Goal: Task Accomplishment & Management: Use online tool/utility

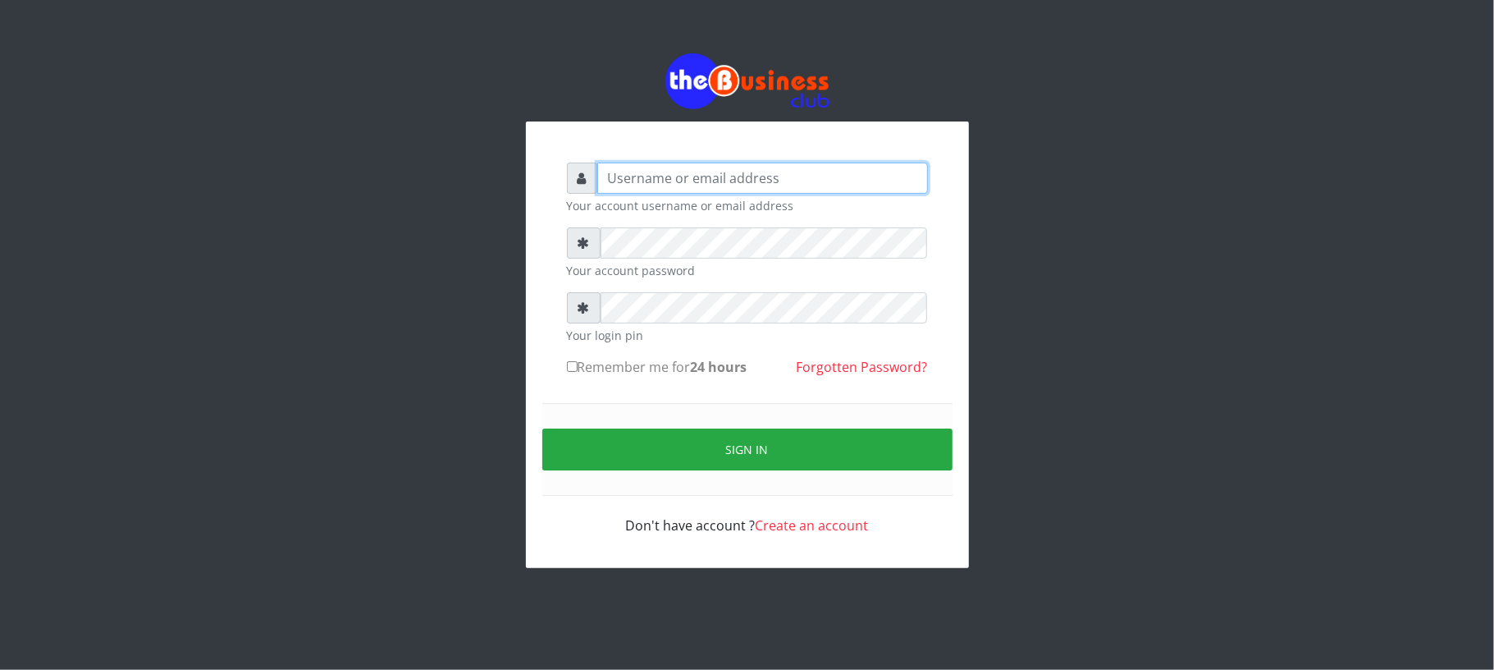
type input "Mavincio"
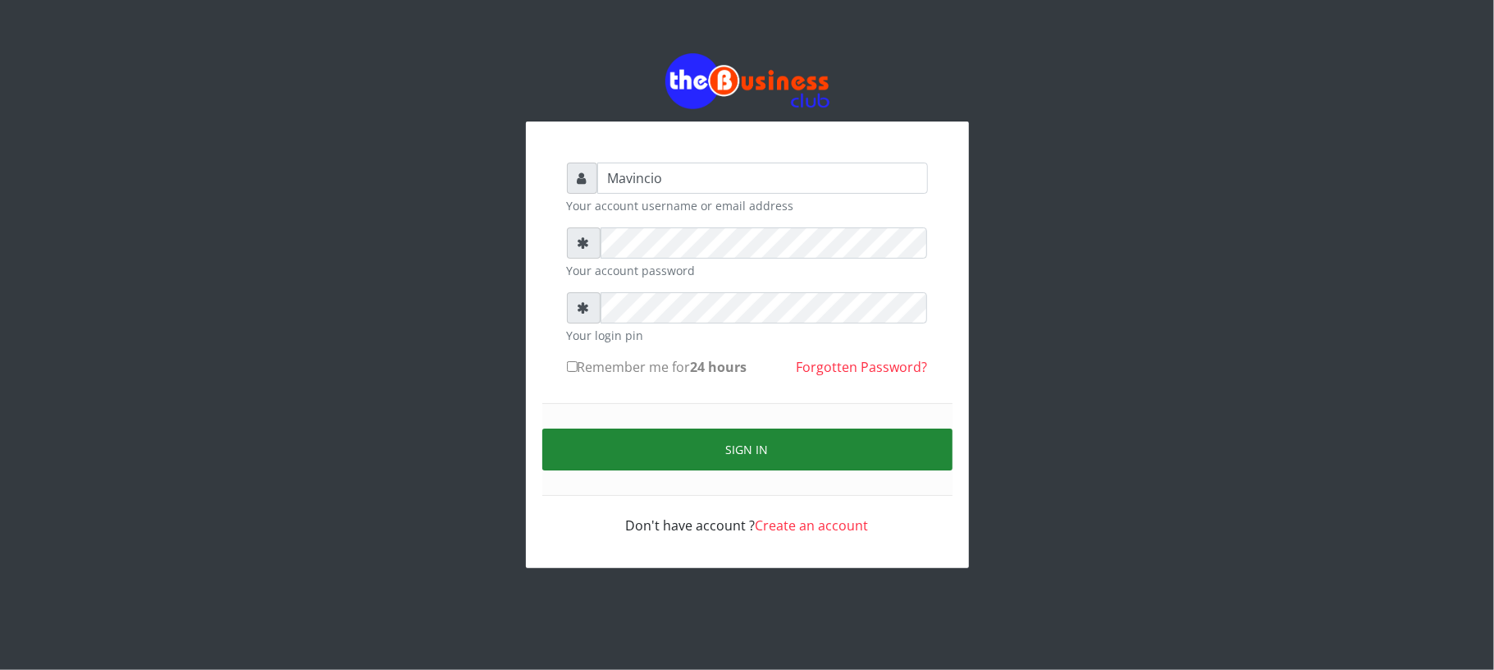
click at [725, 441] on button "Sign in" at bounding box center [747, 449] width 410 height 42
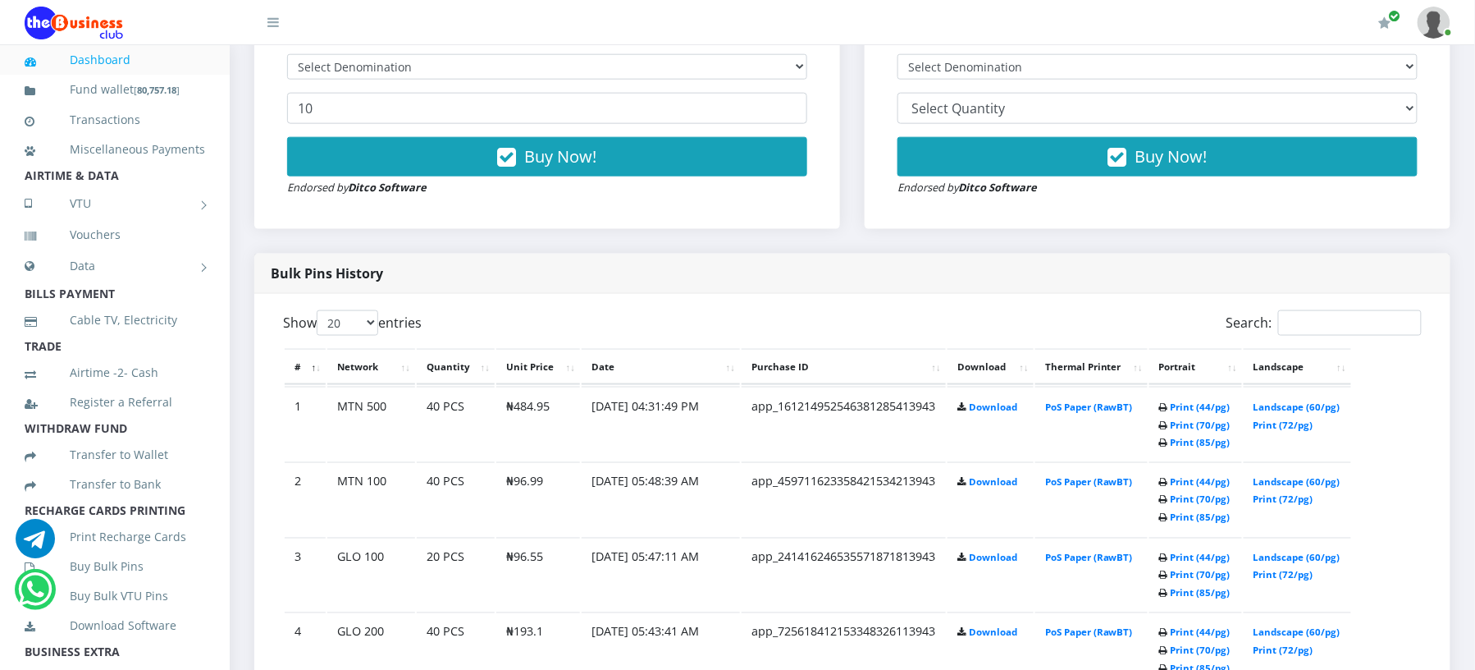
scroll to position [743, 0]
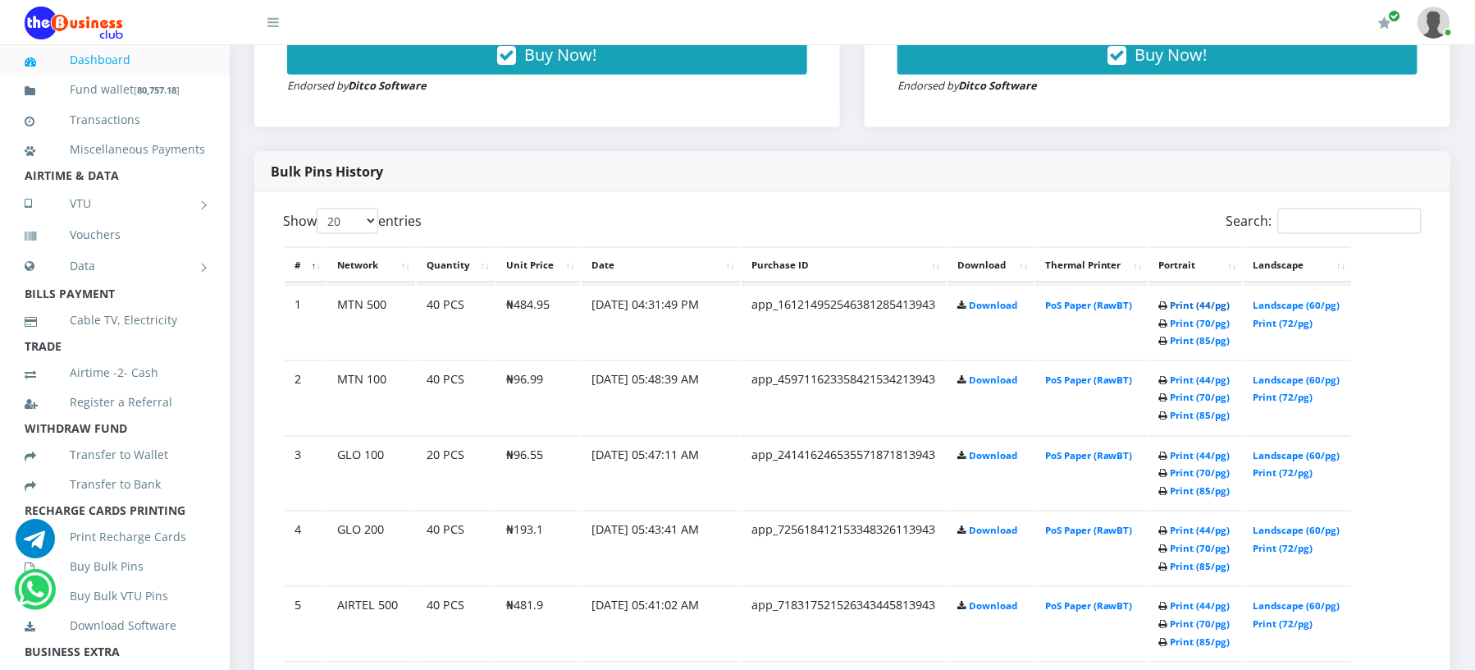
click at [1199, 302] on link "Print (44/pg)" at bounding box center [1201, 305] width 60 height 12
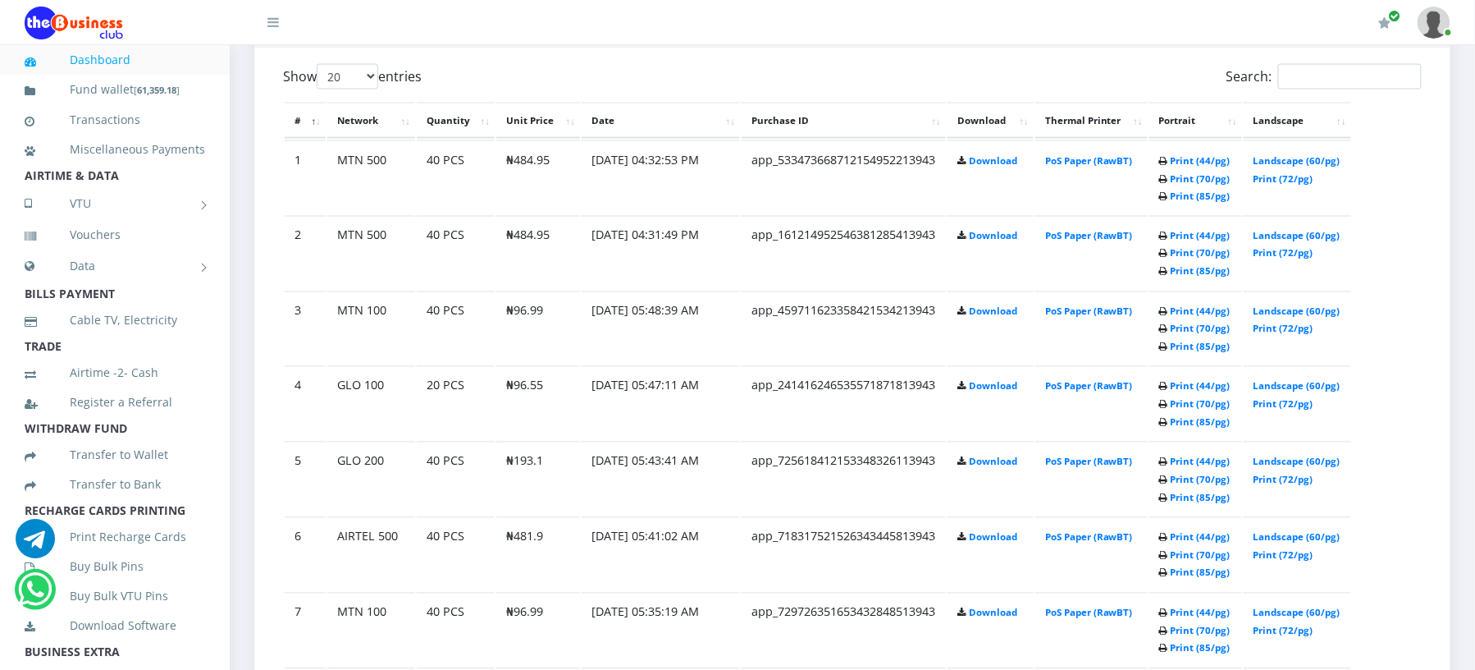
scroll to position [743, 0]
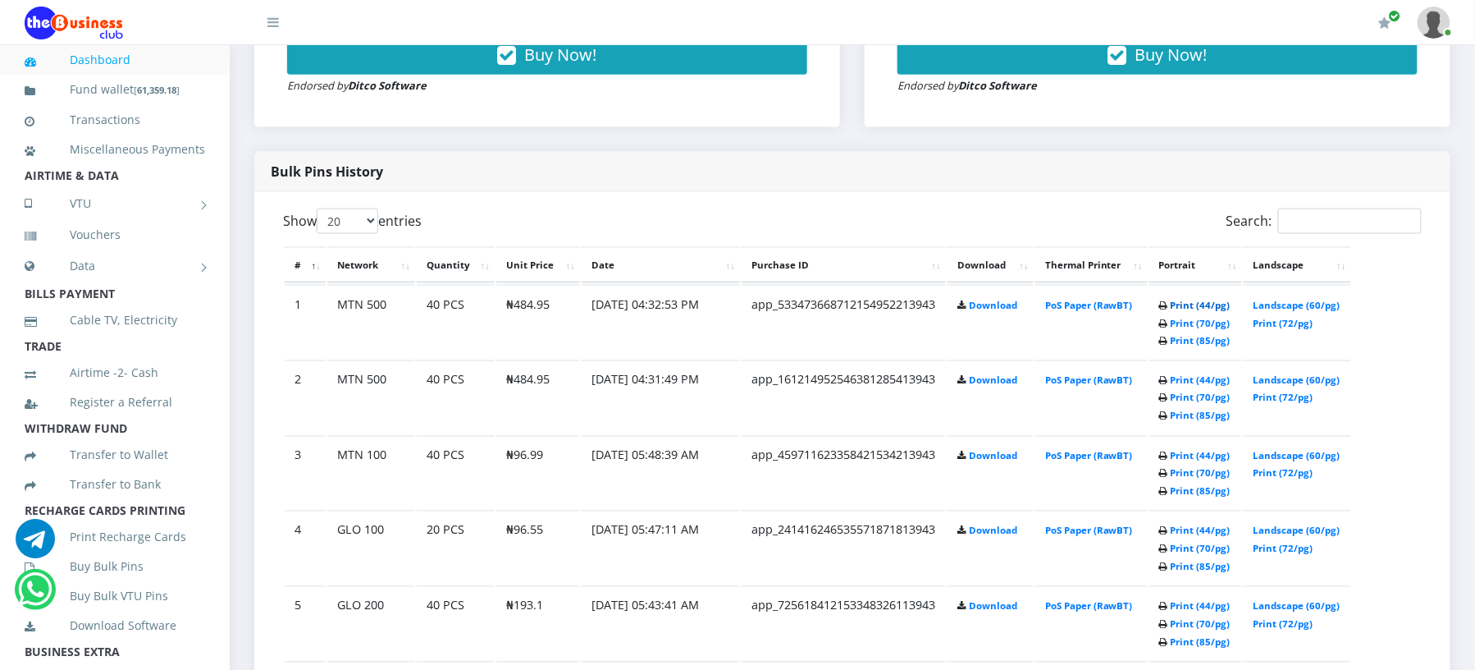
click at [1192, 303] on link "Print (44/pg)" at bounding box center [1201, 305] width 60 height 12
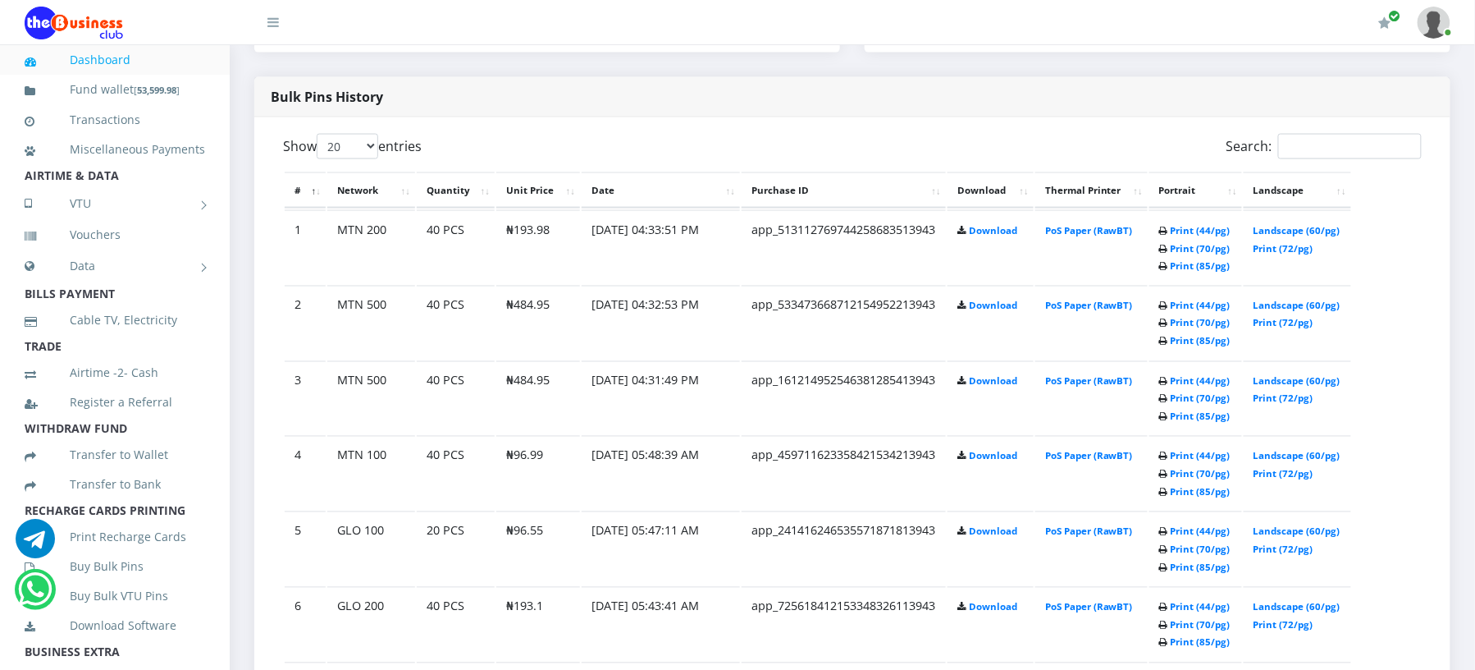
scroll to position [743, 0]
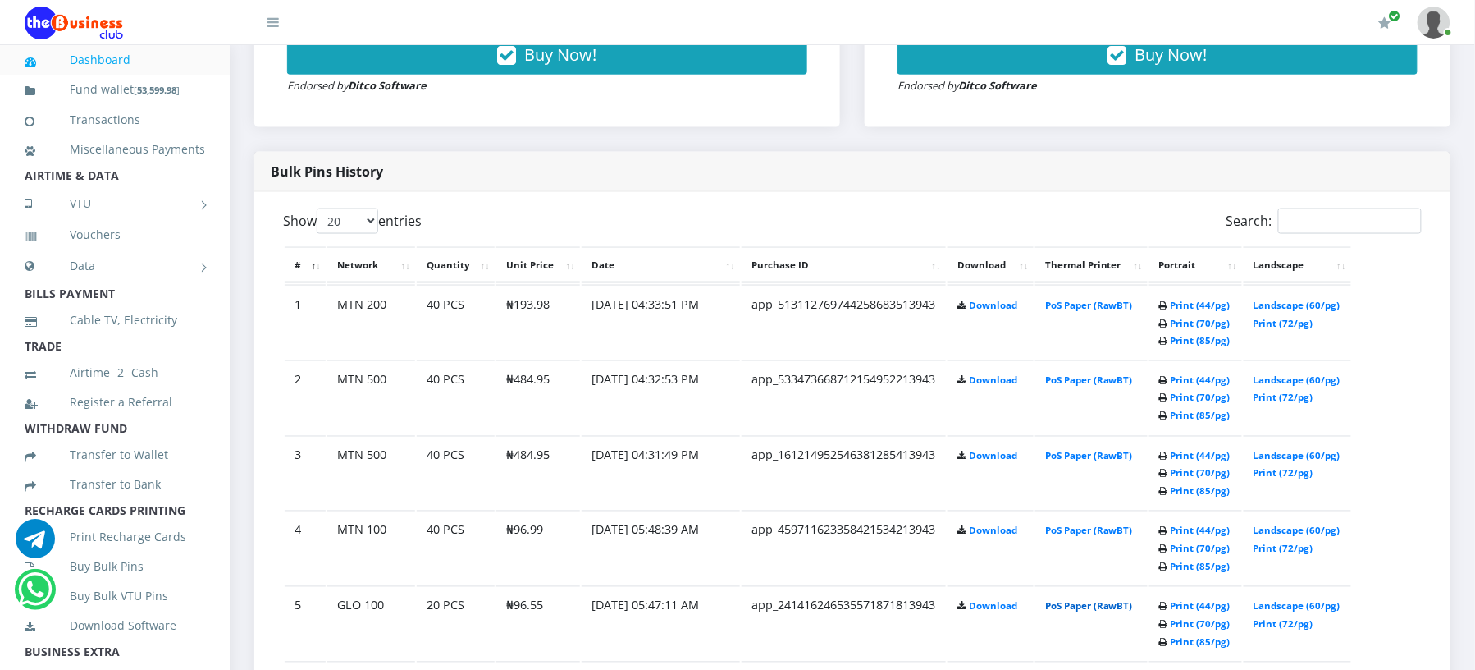
click at [1106, 600] on link "PoS Paper (RawBT)" at bounding box center [1089, 606] width 88 height 12
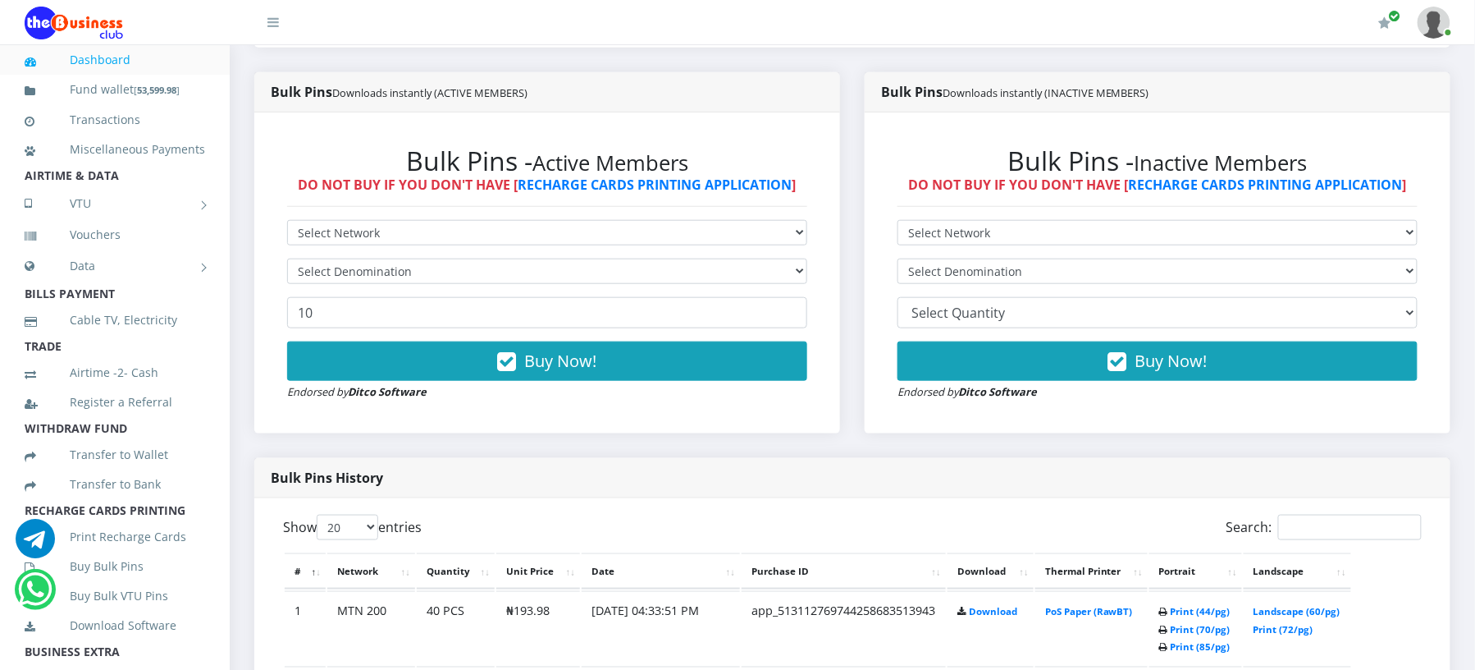
scroll to position [496, 0]
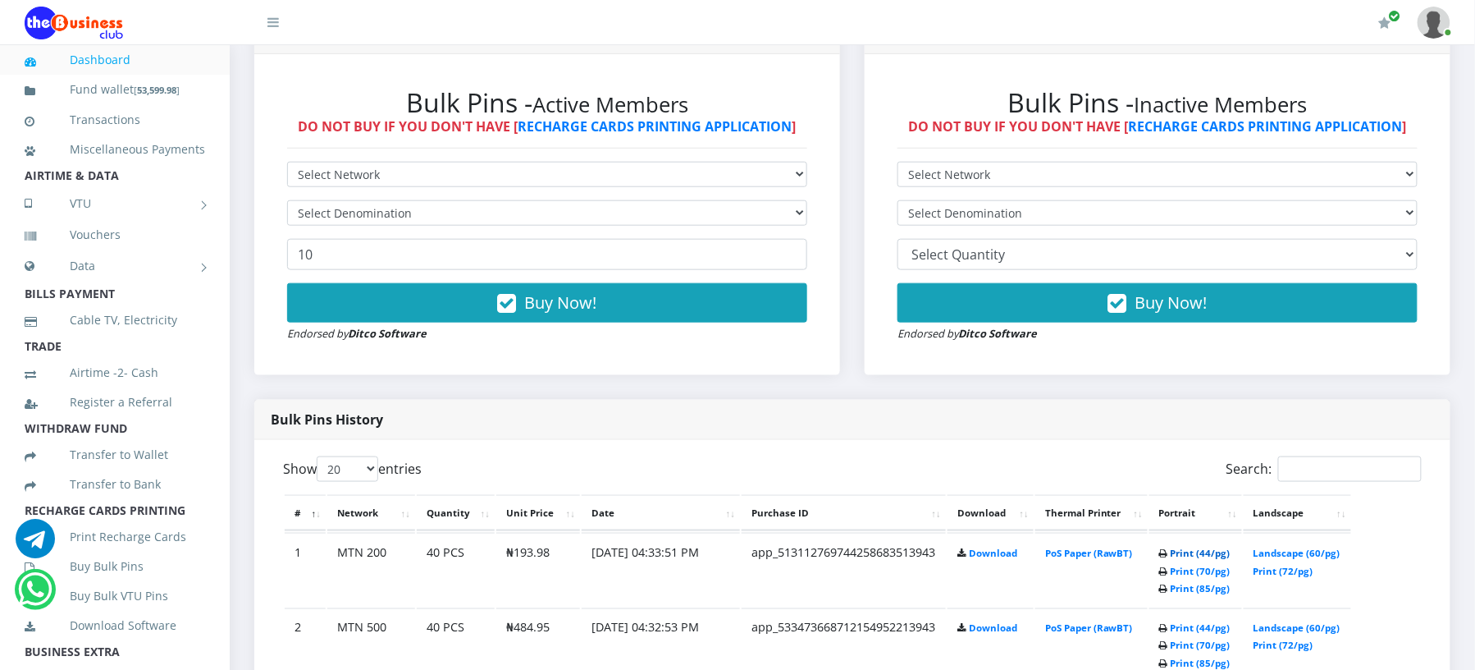
click at [1206, 551] on link "Print (44/pg)" at bounding box center [1201, 552] width 60 height 12
click at [1001, 405] on div "Bulk Pins History" at bounding box center [852, 420] width 1196 height 40
click at [1186, 552] on link "Print (44/pg)" at bounding box center [1201, 552] width 60 height 12
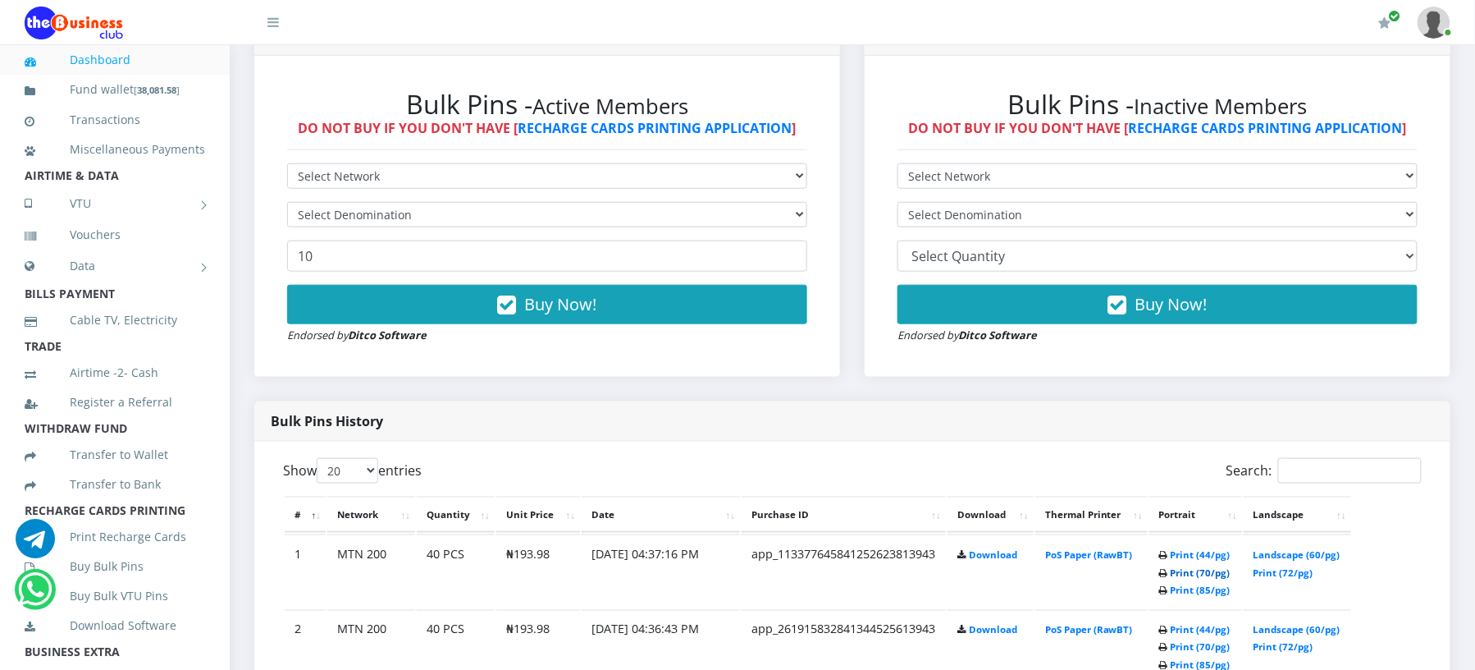
click at [1182, 569] on link "Print (70/pg)" at bounding box center [1201, 572] width 60 height 12
click at [1178, 550] on link "Print (44/pg)" at bounding box center [1201, 554] width 60 height 12
click at [1147, 399] on div "Bulk Pins Downloads instantly (INACTIVE MEMBERS) Bulk Pins - Inactive Members D…" at bounding box center [1157, 209] width 610 height 386
click at [1192, 551] on link "Print (44/pg)" at bounding box center [1201, 554] width 60 height 12
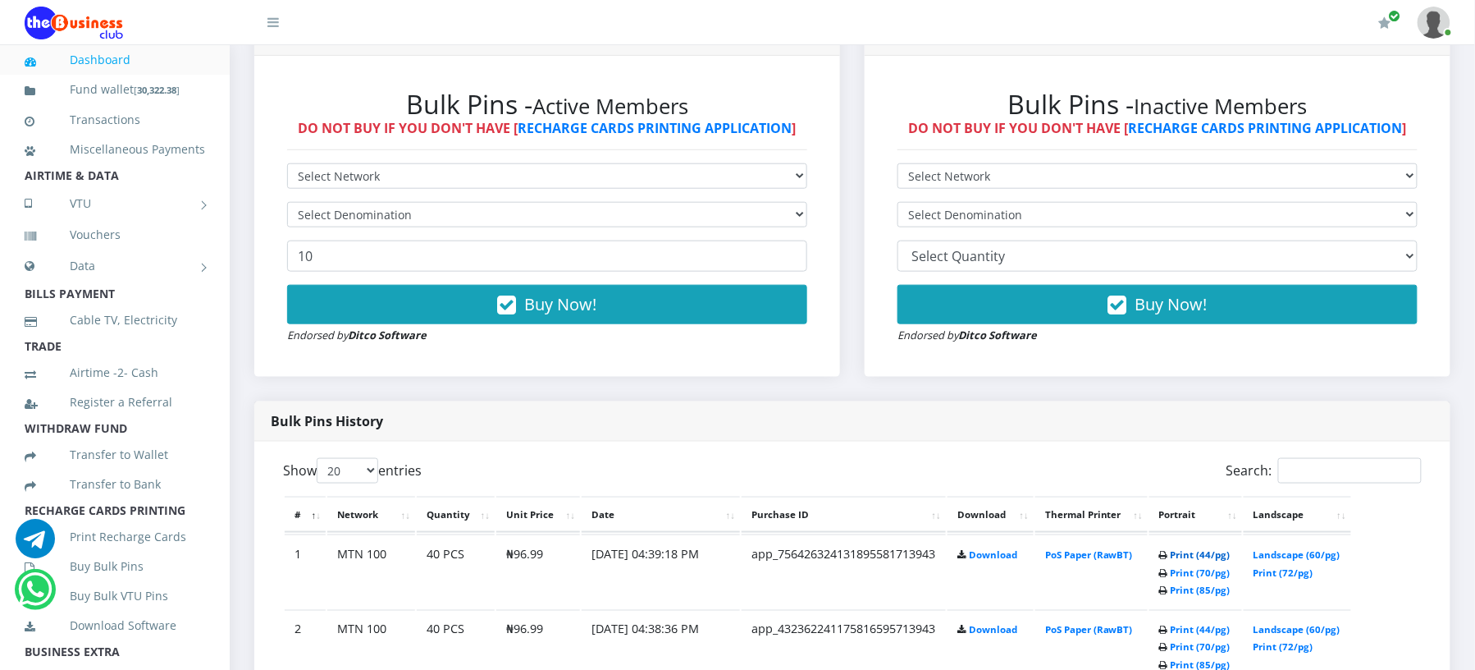
click at [1175, 553] on link "Print (44/pg)" at bounding box center [1201, 554] width 60 height 12
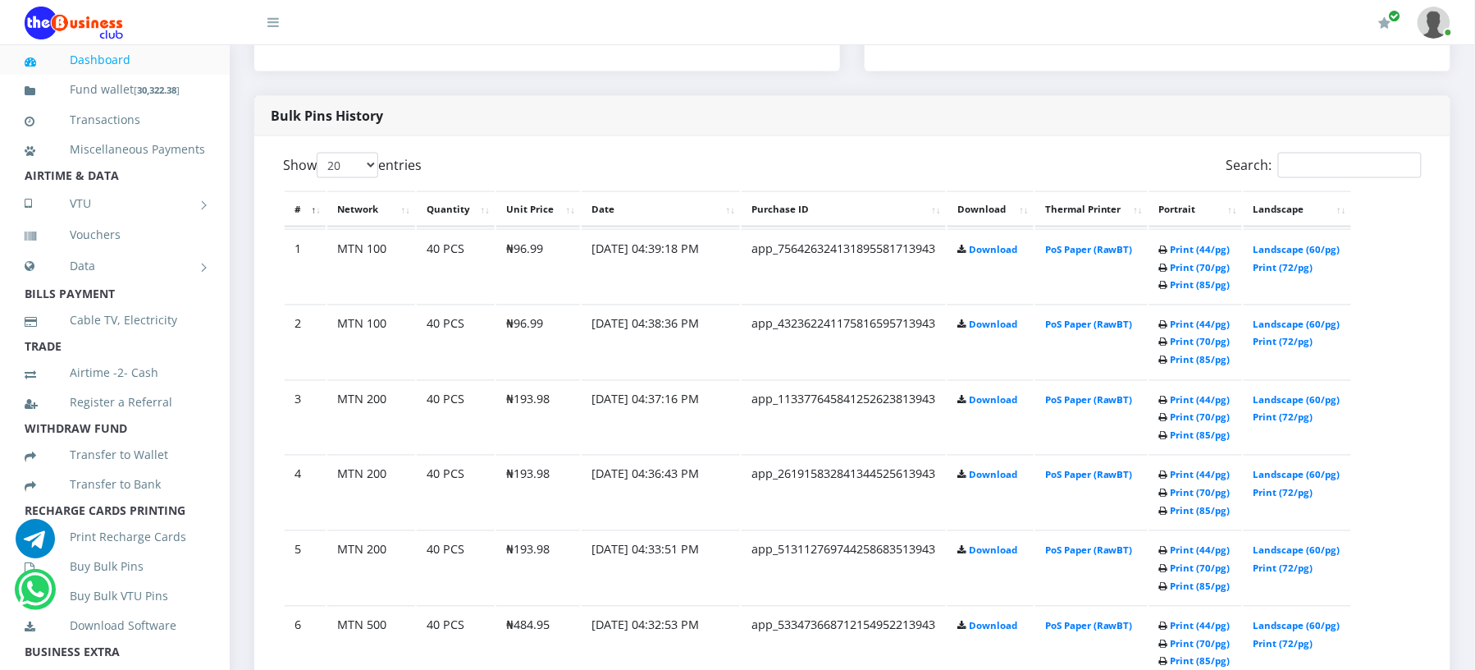
scroll to position [989, 0]
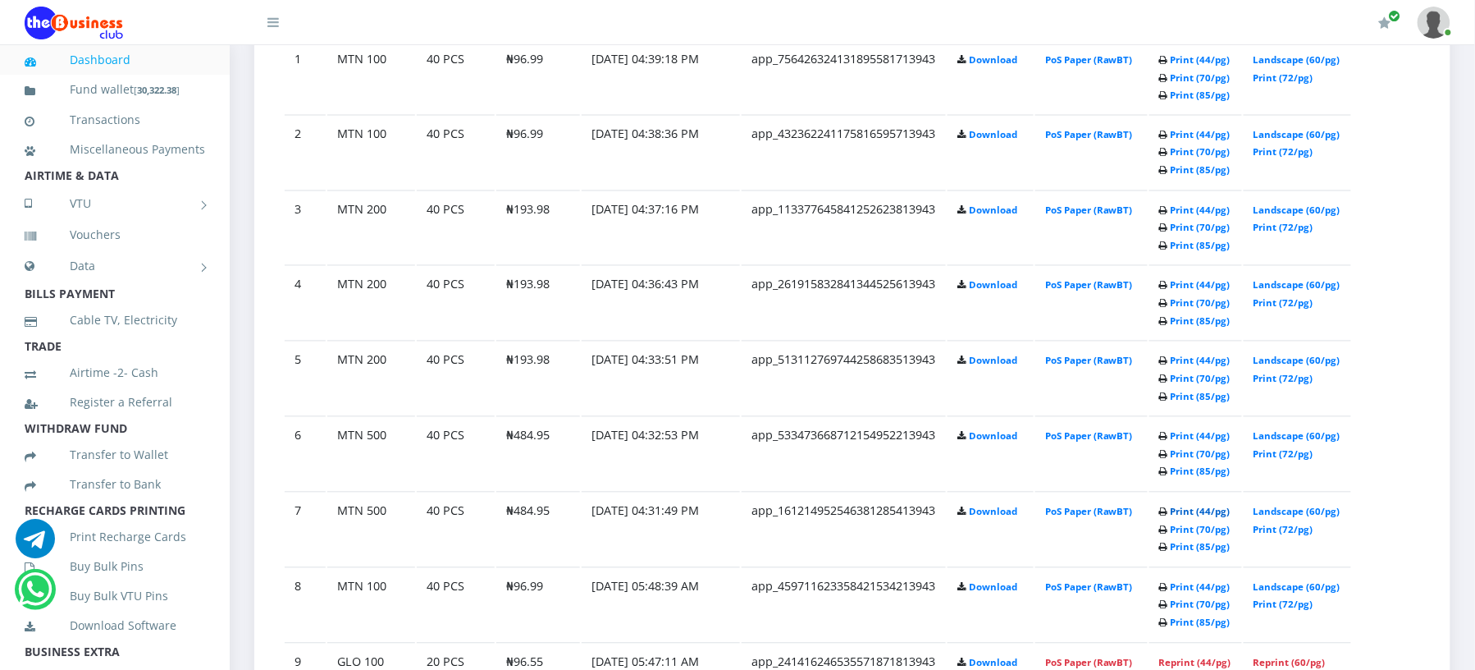
click at [1203, 507] on link "Print (44/pg)" at bounding box center [1201, 511] width 60 height 12
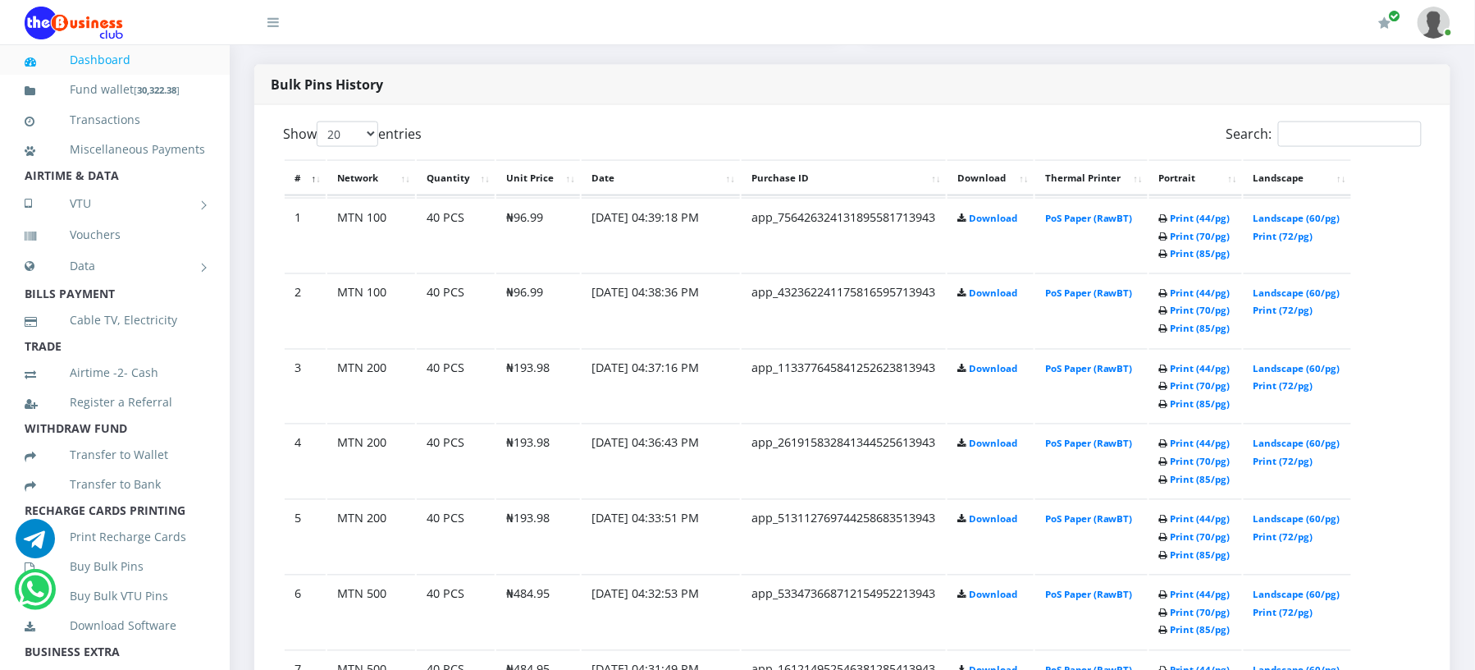
scroll to position [814, 0]
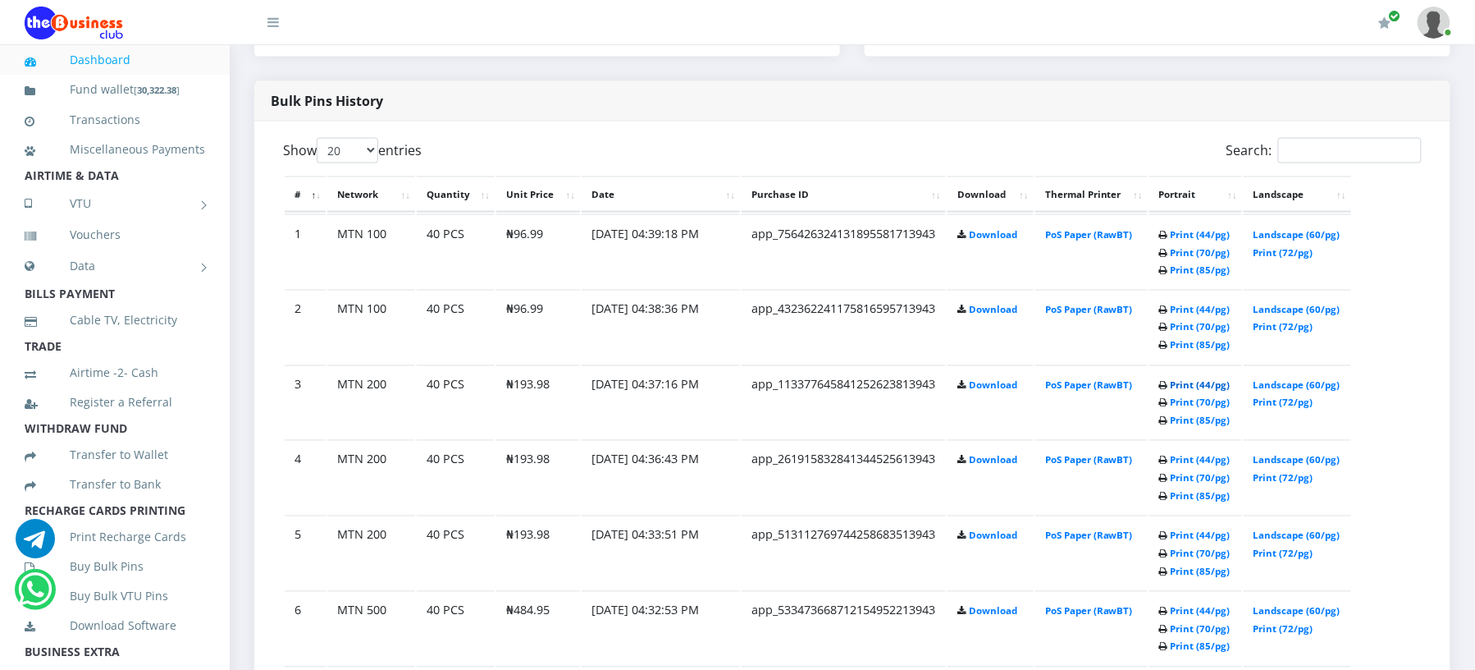
click at [1186, 382] on link "Print (44/pg)" at bounding box center [1201, 385] width 60 height 12
click at [1177, 236] on link "Print (44/pg)" at bounding box center [1201, 236] width 60 height 12
click at [1188, 236] on link "Print (44/pg)" at bounding box center [1201, 237] width 60 height 12
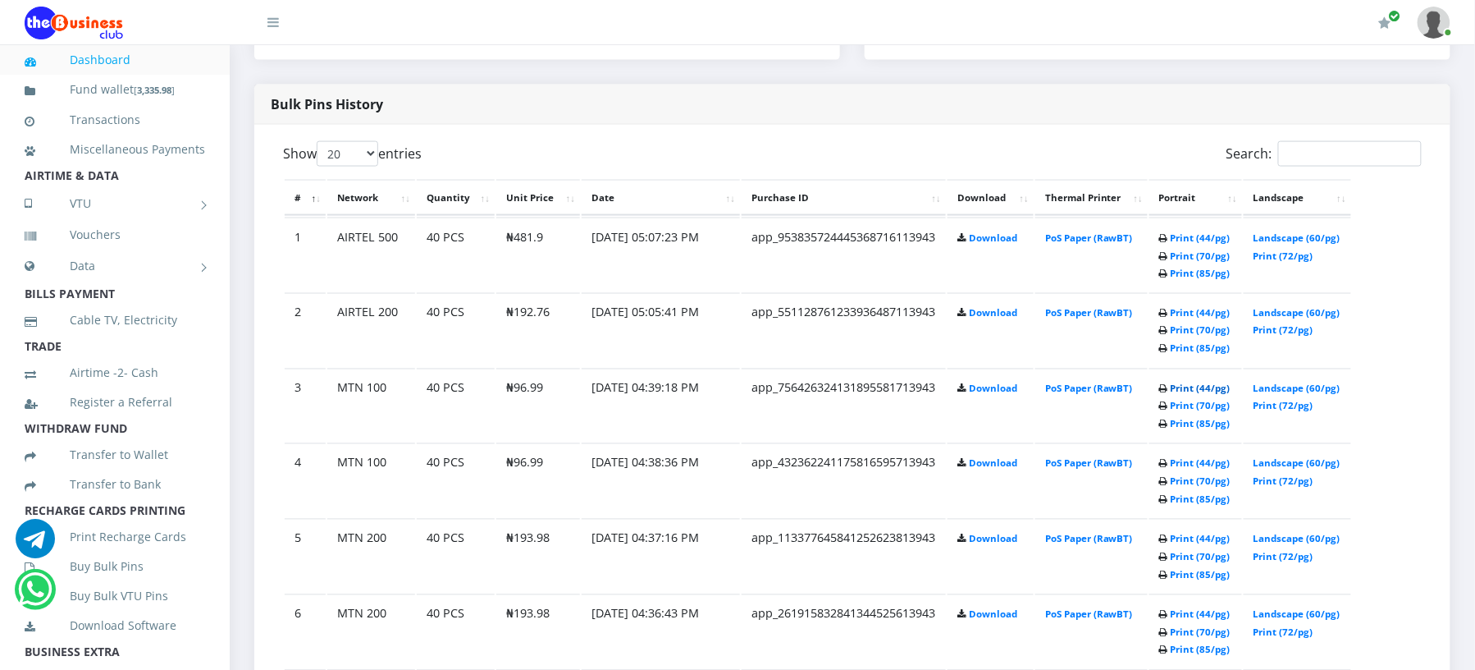
click at [1189, 386] on link "Print (44/pg)" at bounding box center [1201, 388] width 60 height 12
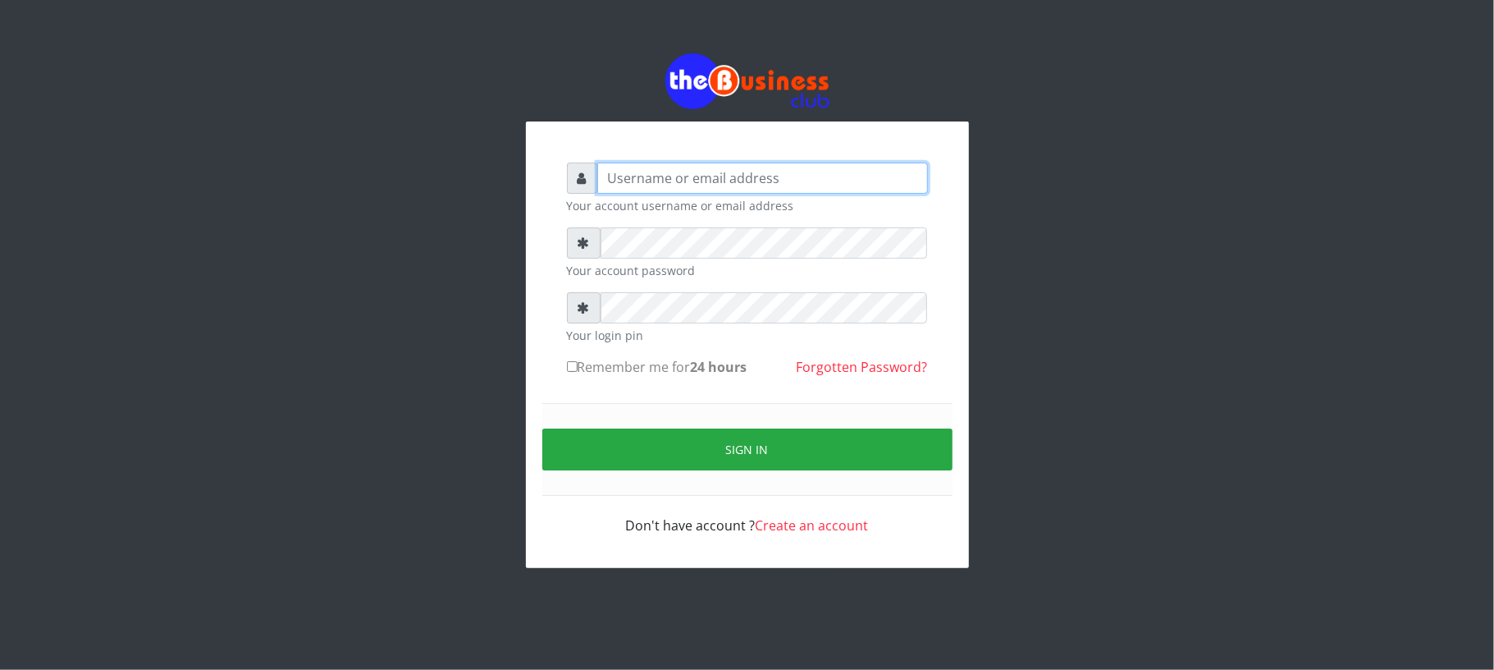
type input "Mavincio"
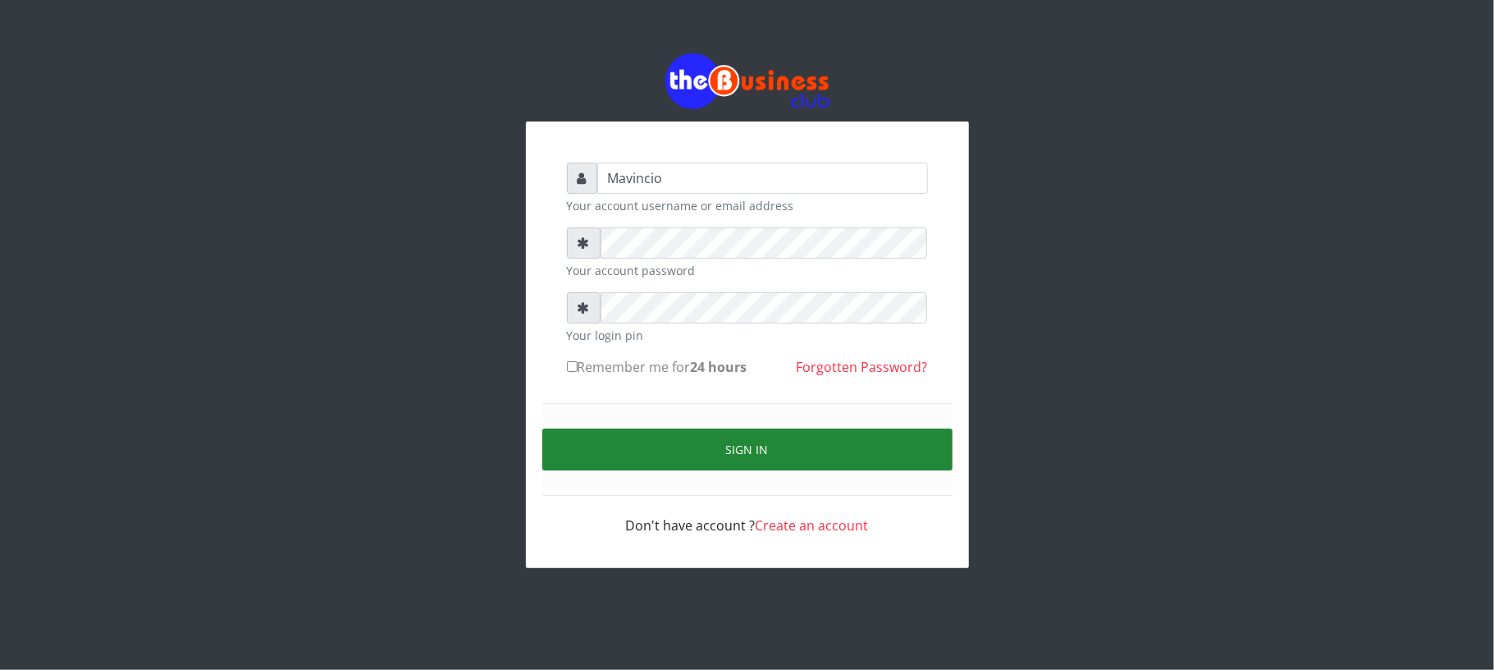
click at [733, 451] on button "Sign in" at bounding box center [747, 449] width 410 height 42
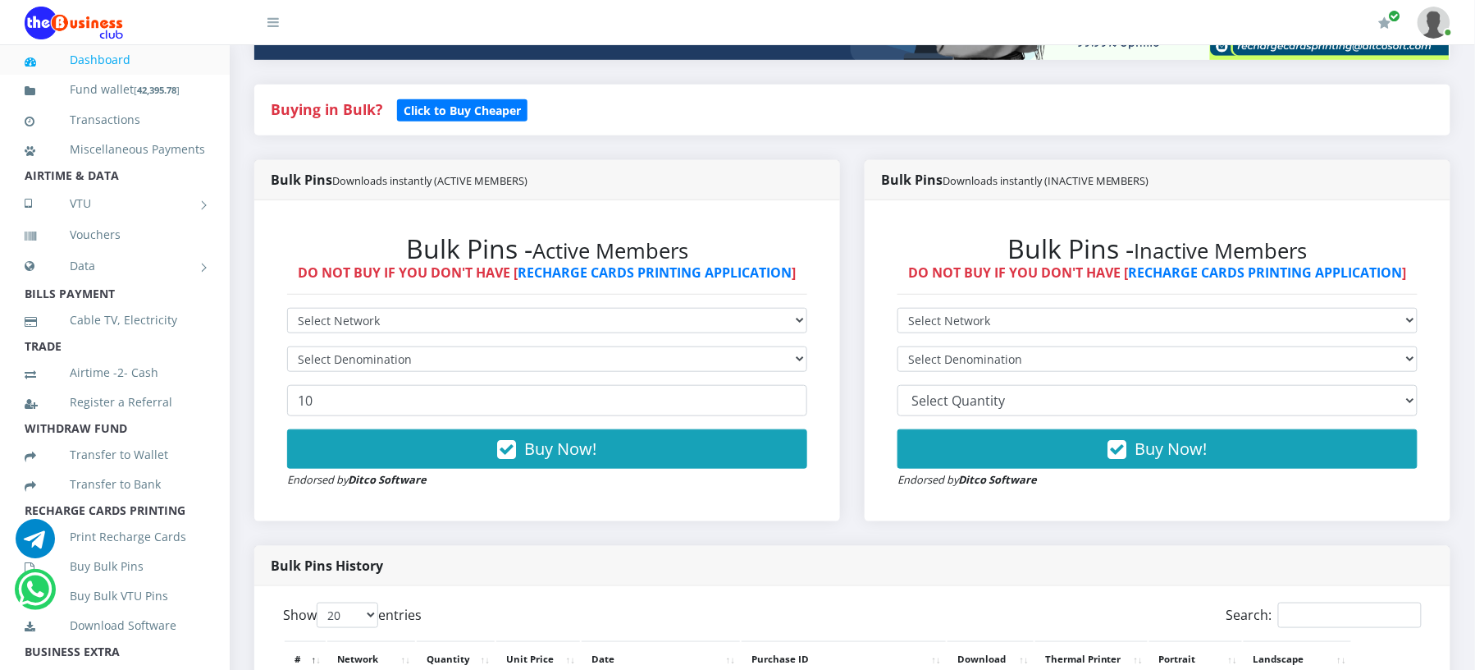
scroll to position [583, 0]
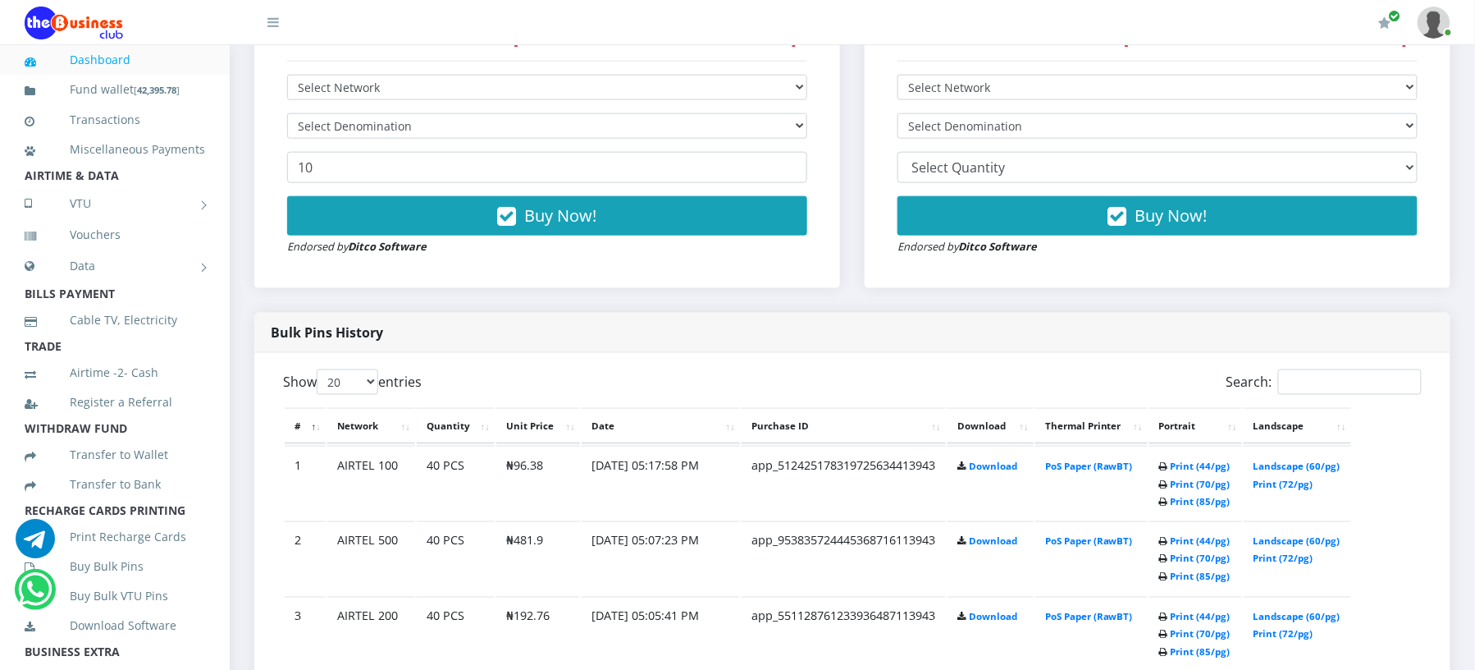
click at [1201, 458] on td "Print (44/pg) Print (70/pg) Print (85/pg)" at bounding box center [1196, 483] width 93 height 74
click at [1200, 464] on link "Print (44/pg)" at bounding box center [1201, 465] width 60 height 12
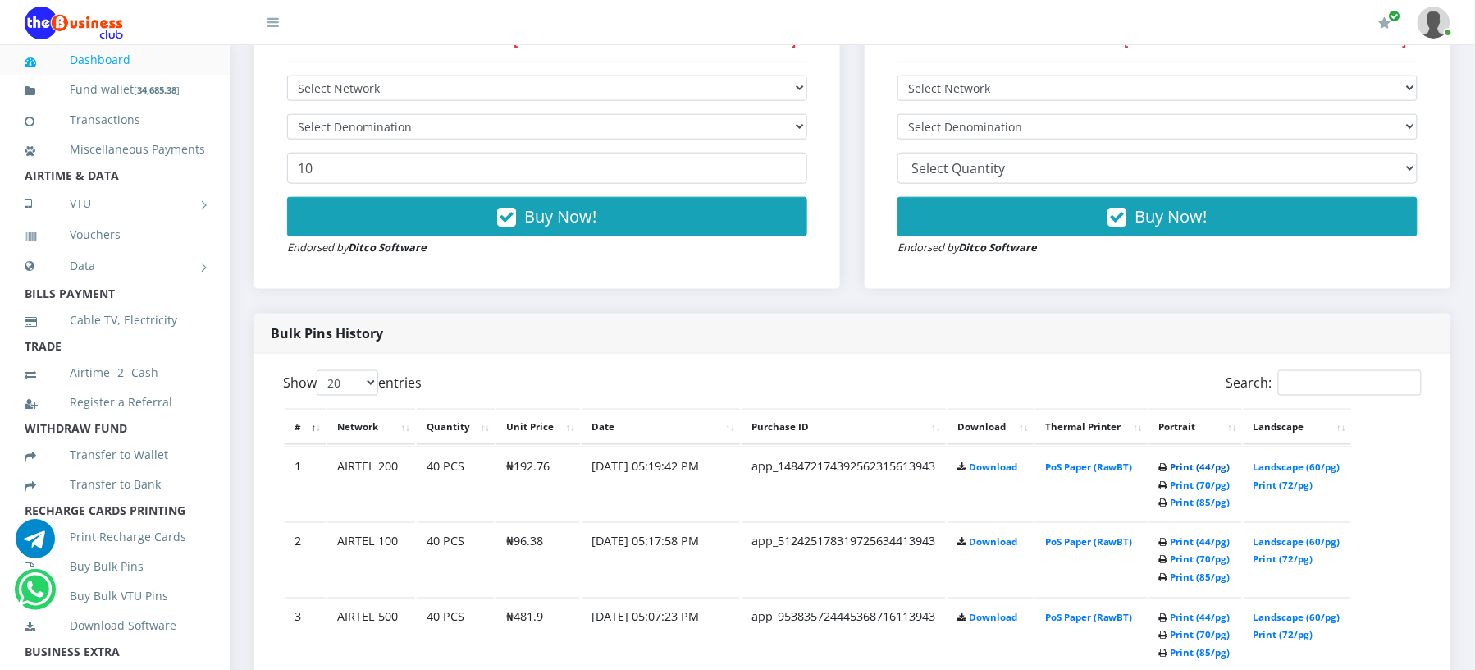
click at [1171, 463] on link "Print (44/pg)" at bounding box center [1201, 466] width 60 height 12
click at [1172, 464] on link "Print (44/pg)" at bounding box center [1201, 467] width 60 height 12
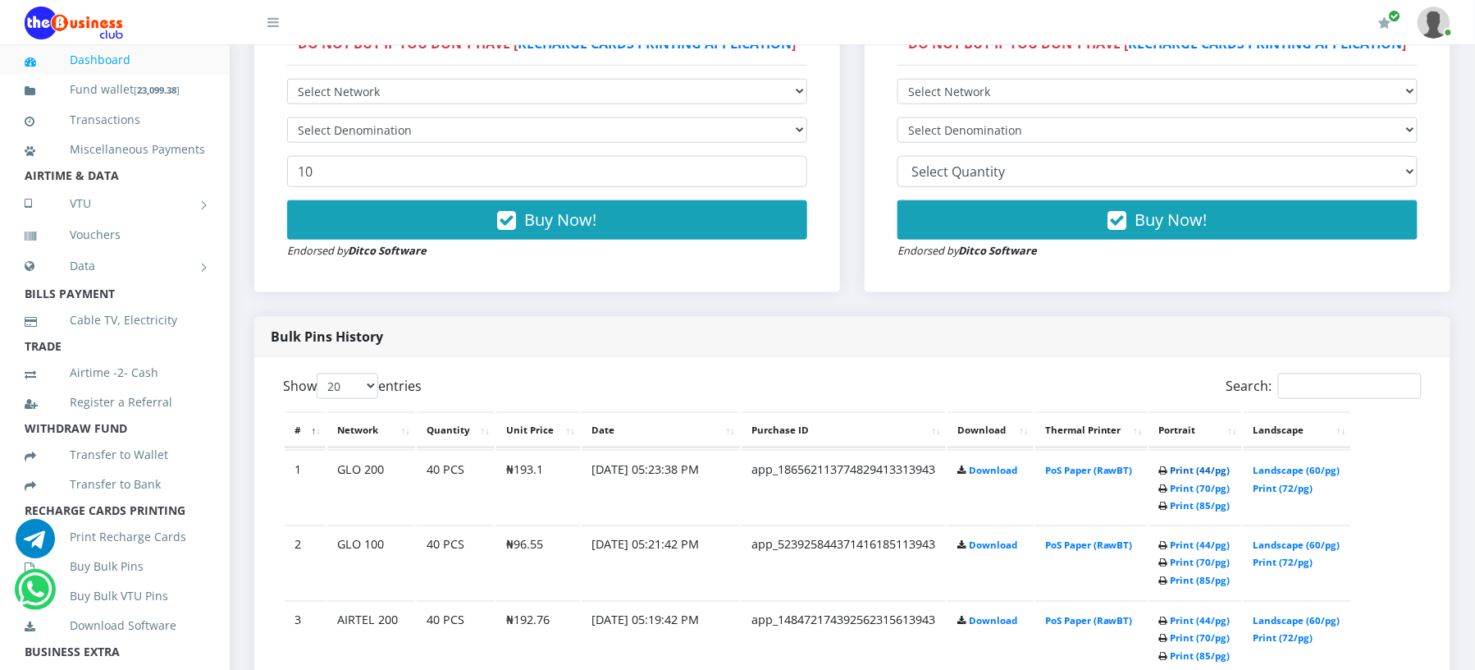
click at [1198, 469] on link "Print (44/pg)" at bounding box center [1201, 470] width 60 height 12
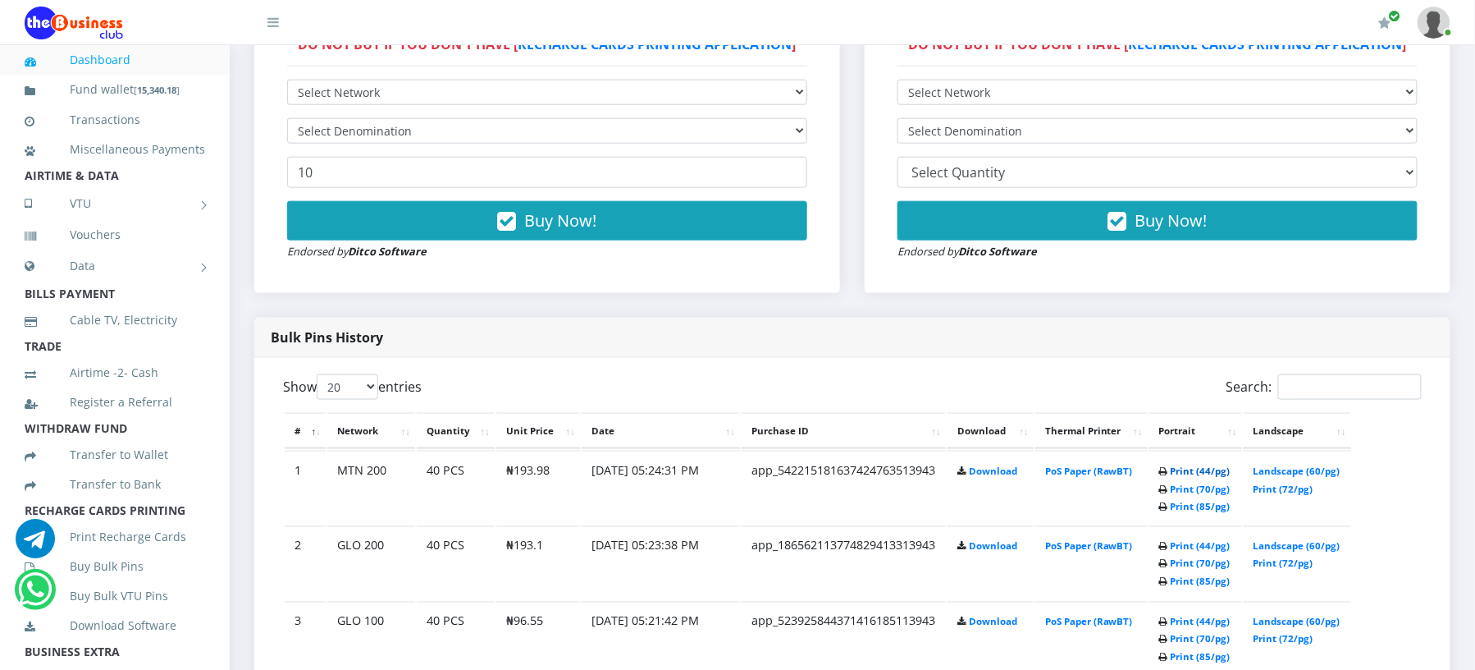
click at [1193, 468] on link "Print (44/pg)" at bounding box center [1201, 470] width 60 height 12
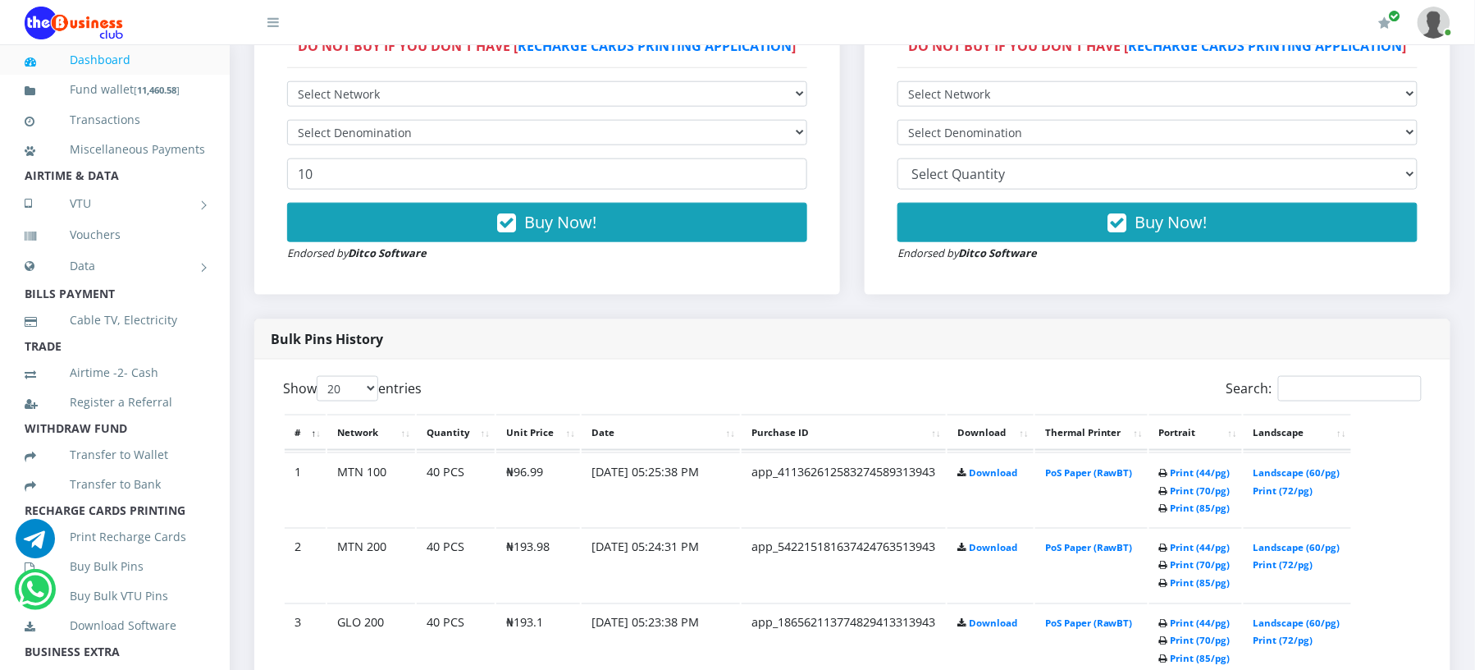
click at [1159, 489] on icon at bounding box center [1163, 492] width 9 height 10
click at [1179, 469] on link "Print (44/pg)" at bounding box center [1201, 472] width 60 height 12
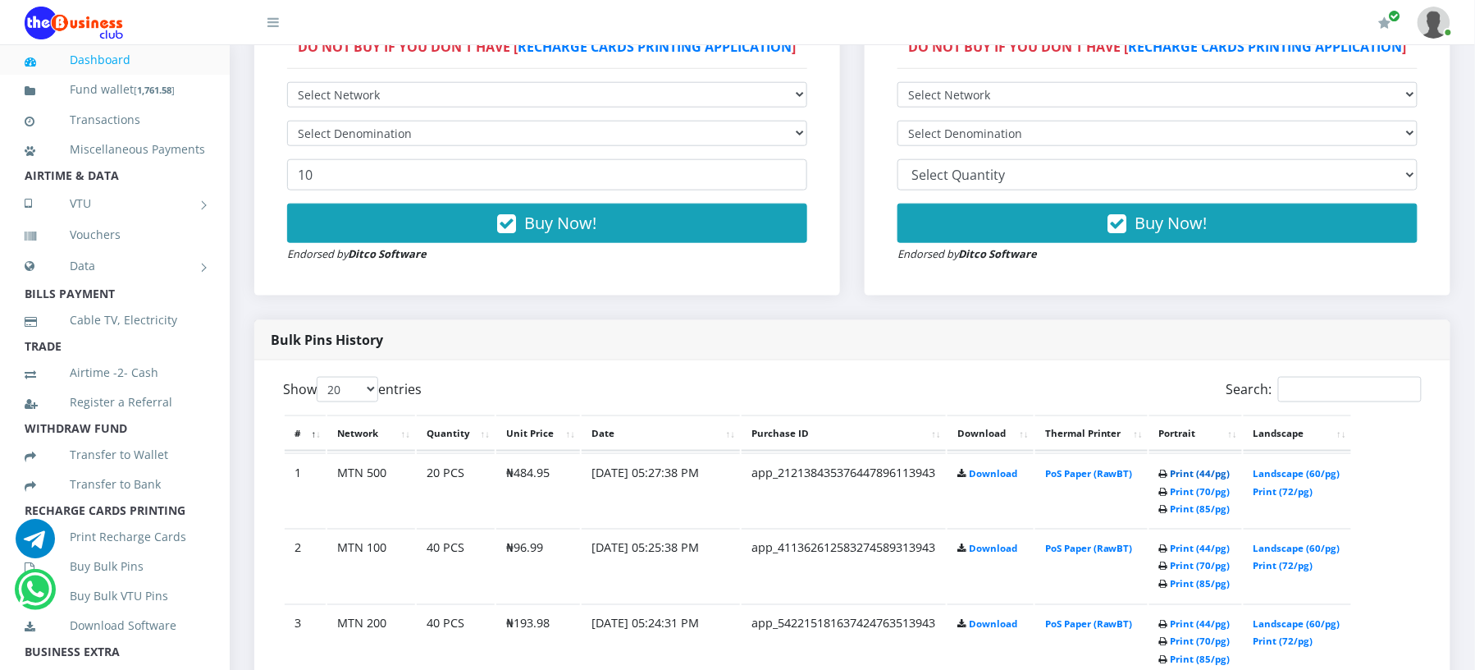
click at [1180, 471] on link "Print (44/pg)" at bounding box center [1201, 473] width 60 height 12
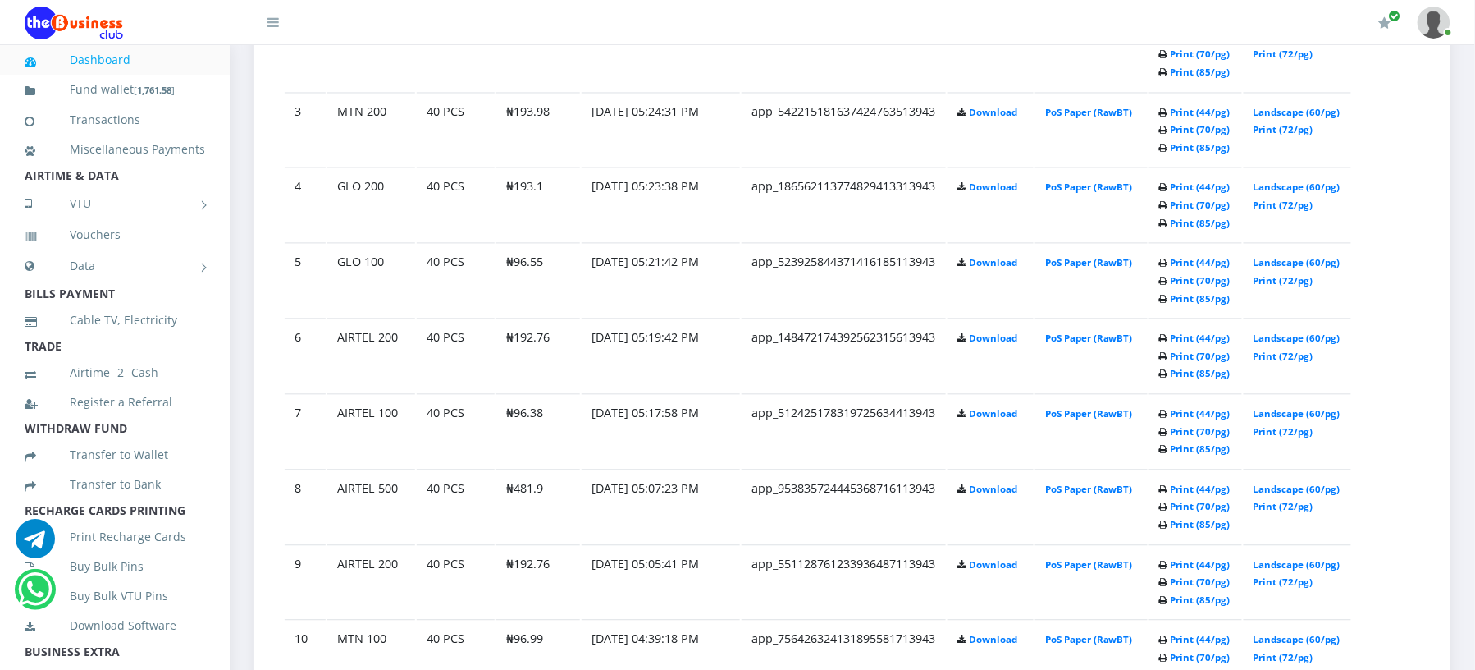
scroll to position [1099, 0]
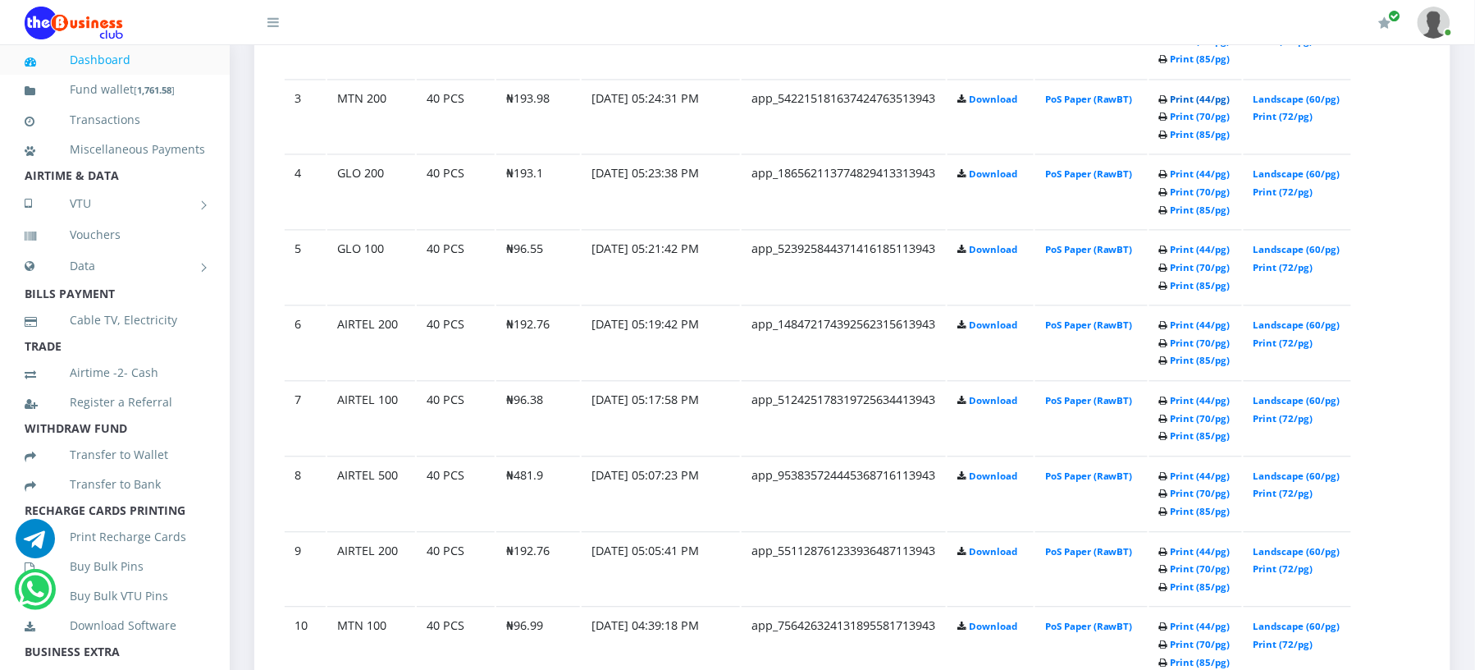
click at [1179, 96] on link "Print (44/pg)" at bounding box center [1201, 100] width 60 height 12
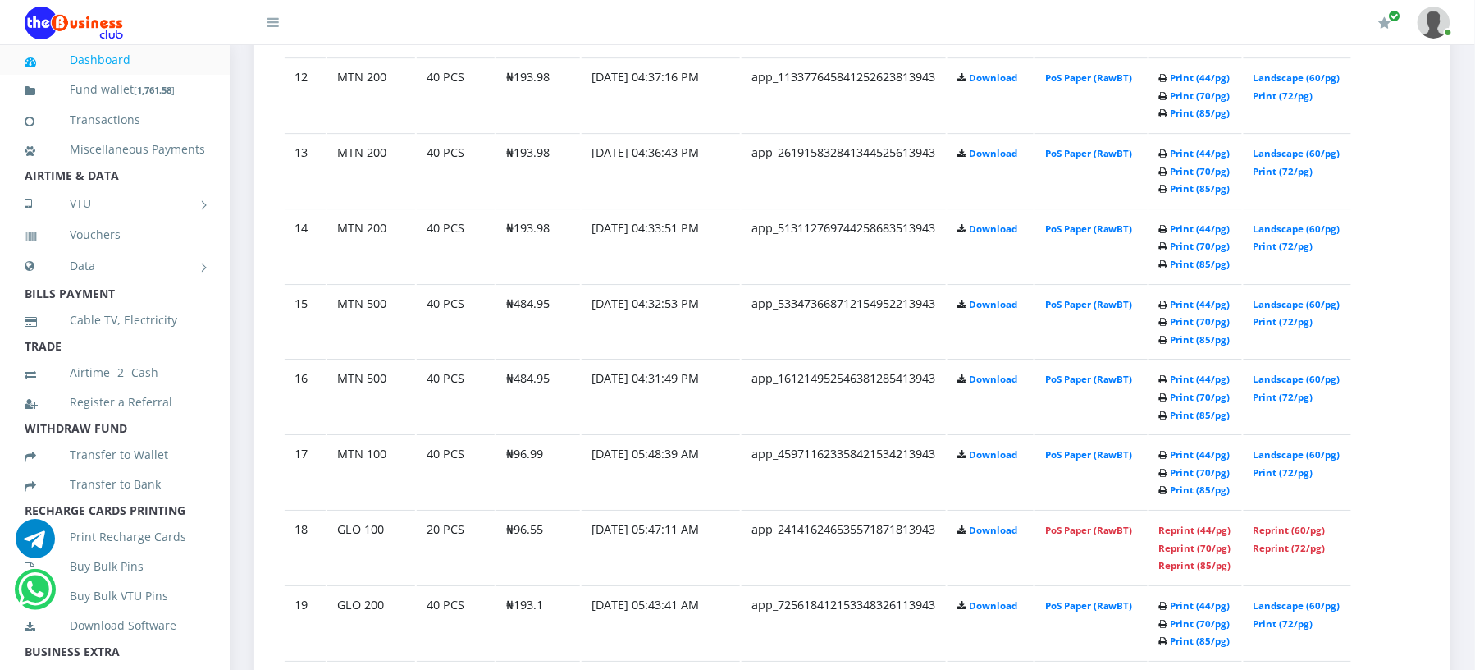
scroll to position [1843, 0]
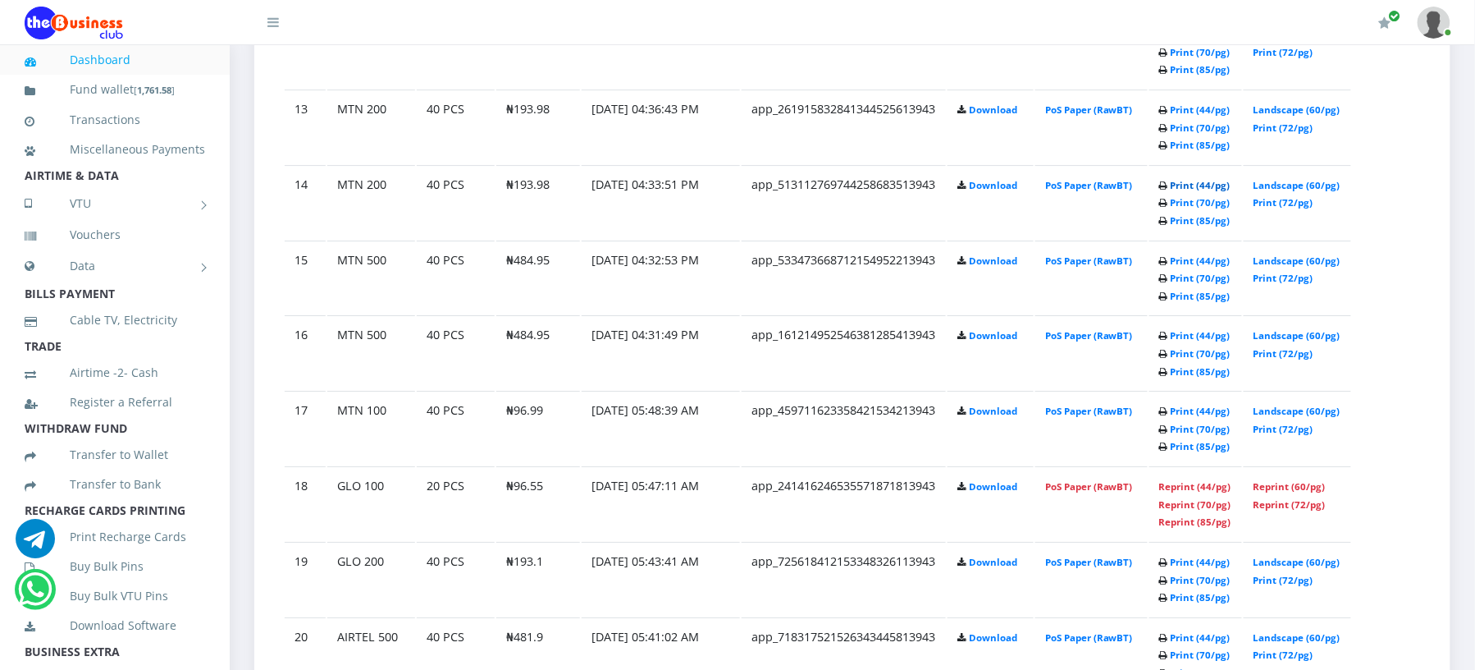
click at [1190, 179] on link "Print (44/pg)" at bounding box center [1201, 185] width 60 height 12
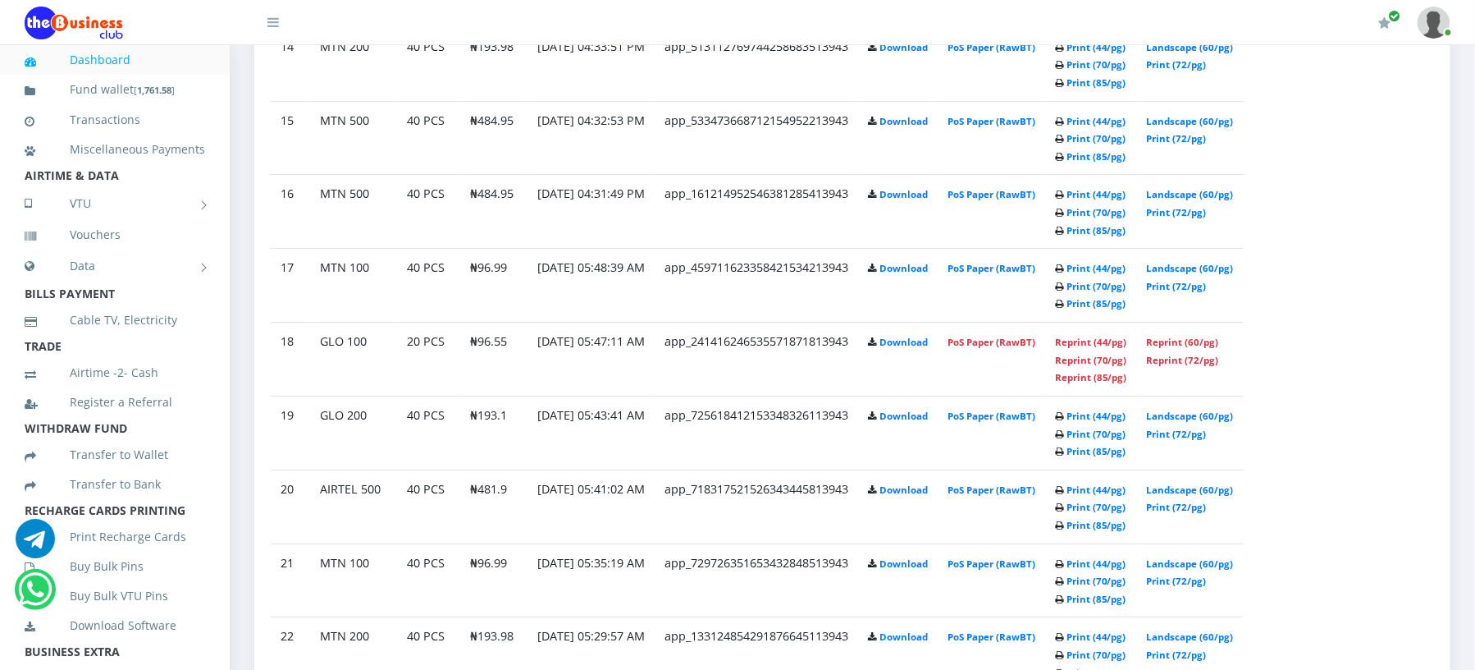
scroll to position [1918, 0]
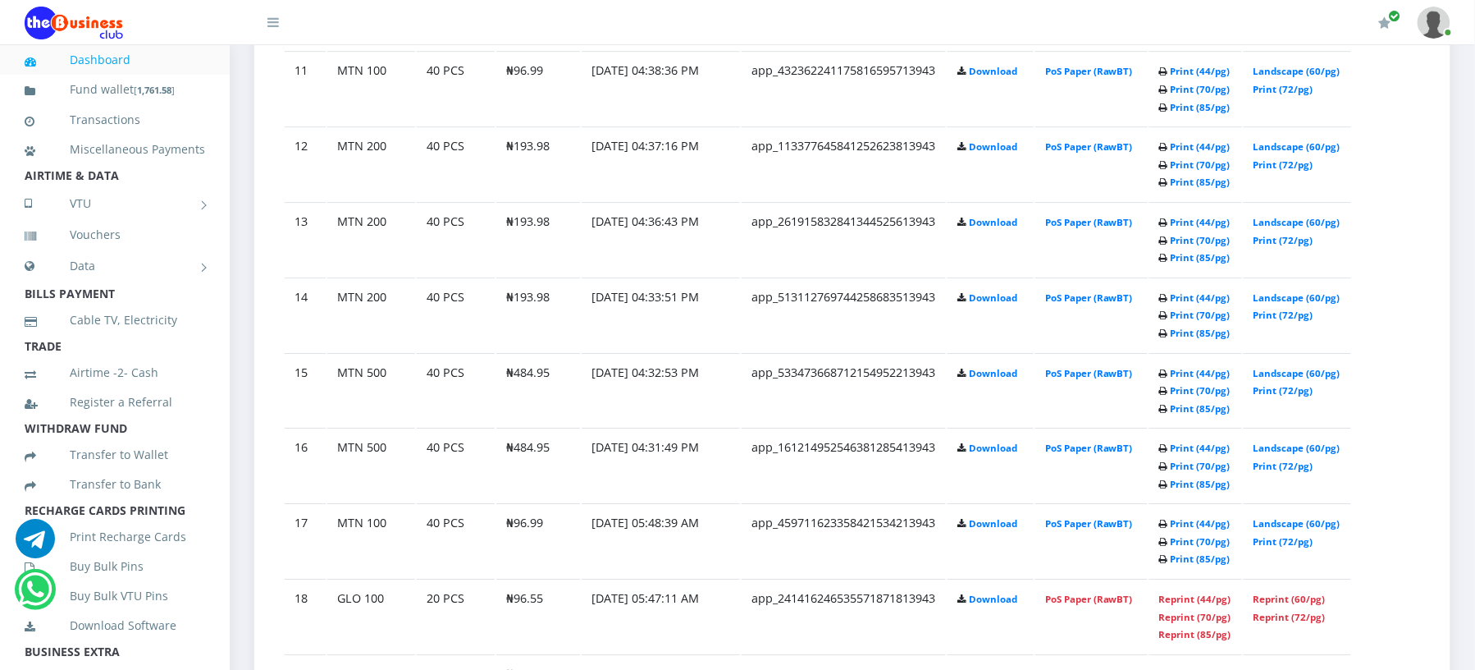
scroll to position [1712, 0]
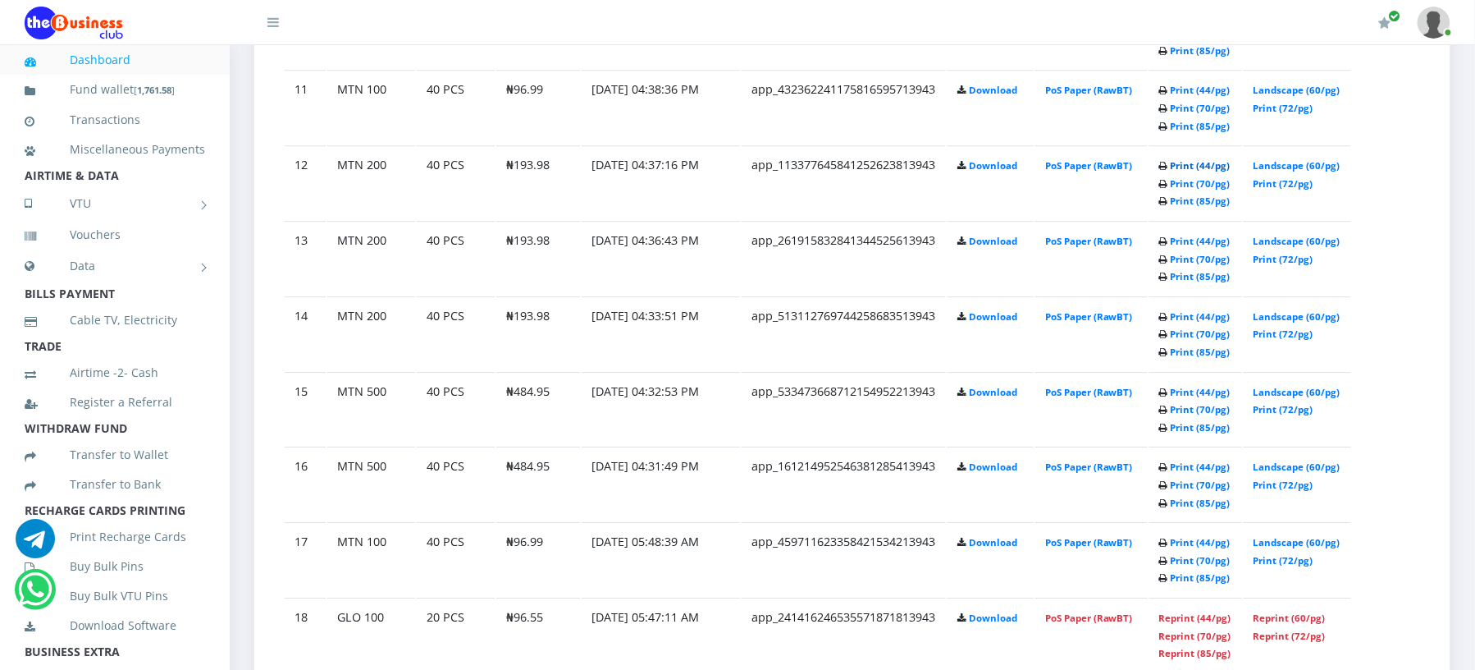
click at [1201, 159] on link "Print (44/pg)" at bounding box center [1201, 165] width 60 height 12
